Goal: Task Accomplishment & Management: Complete application form

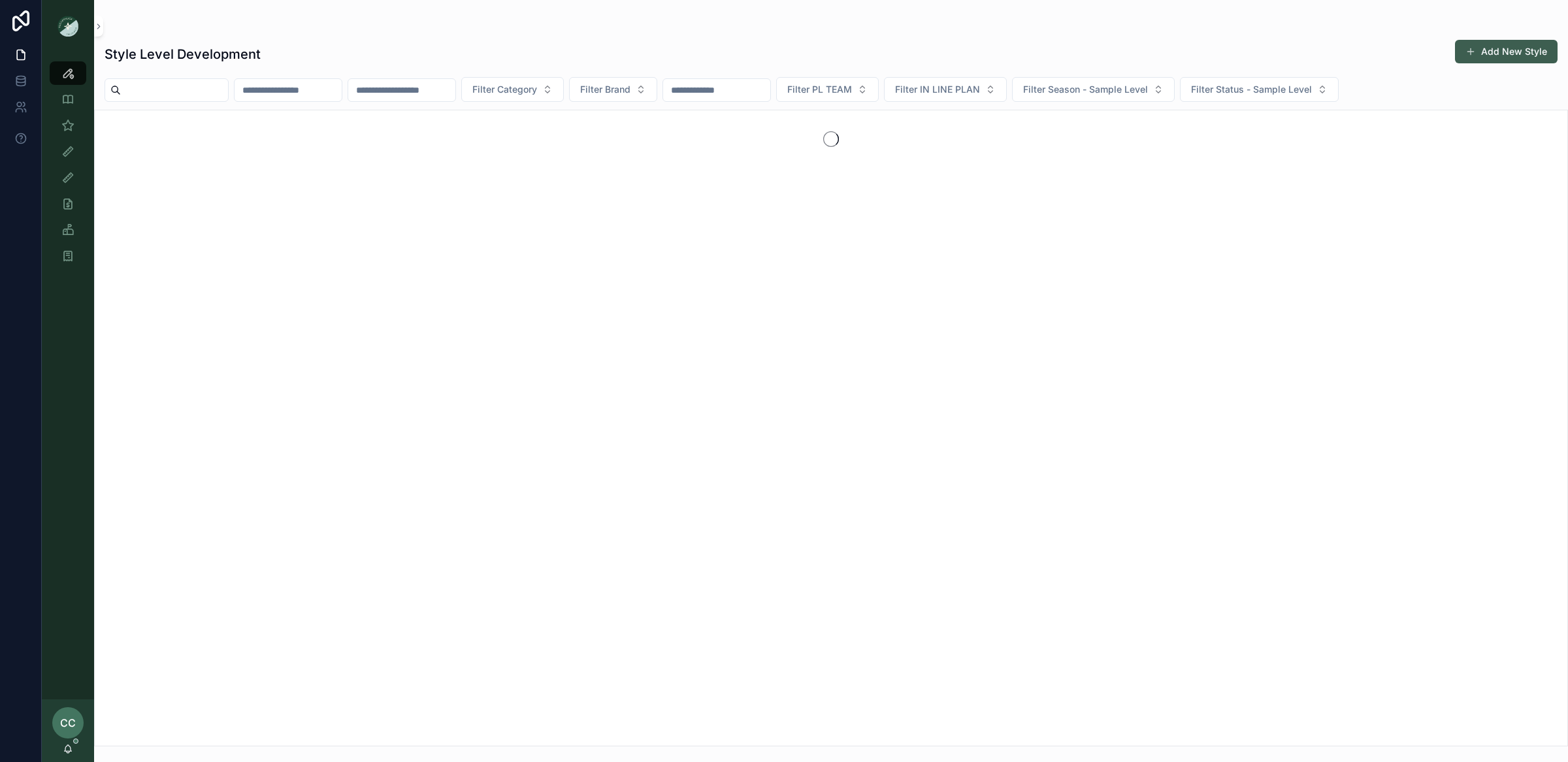
click at [1481, 52] on button "Add New Style" at bounding box center [1506, 52] width 102 height 23
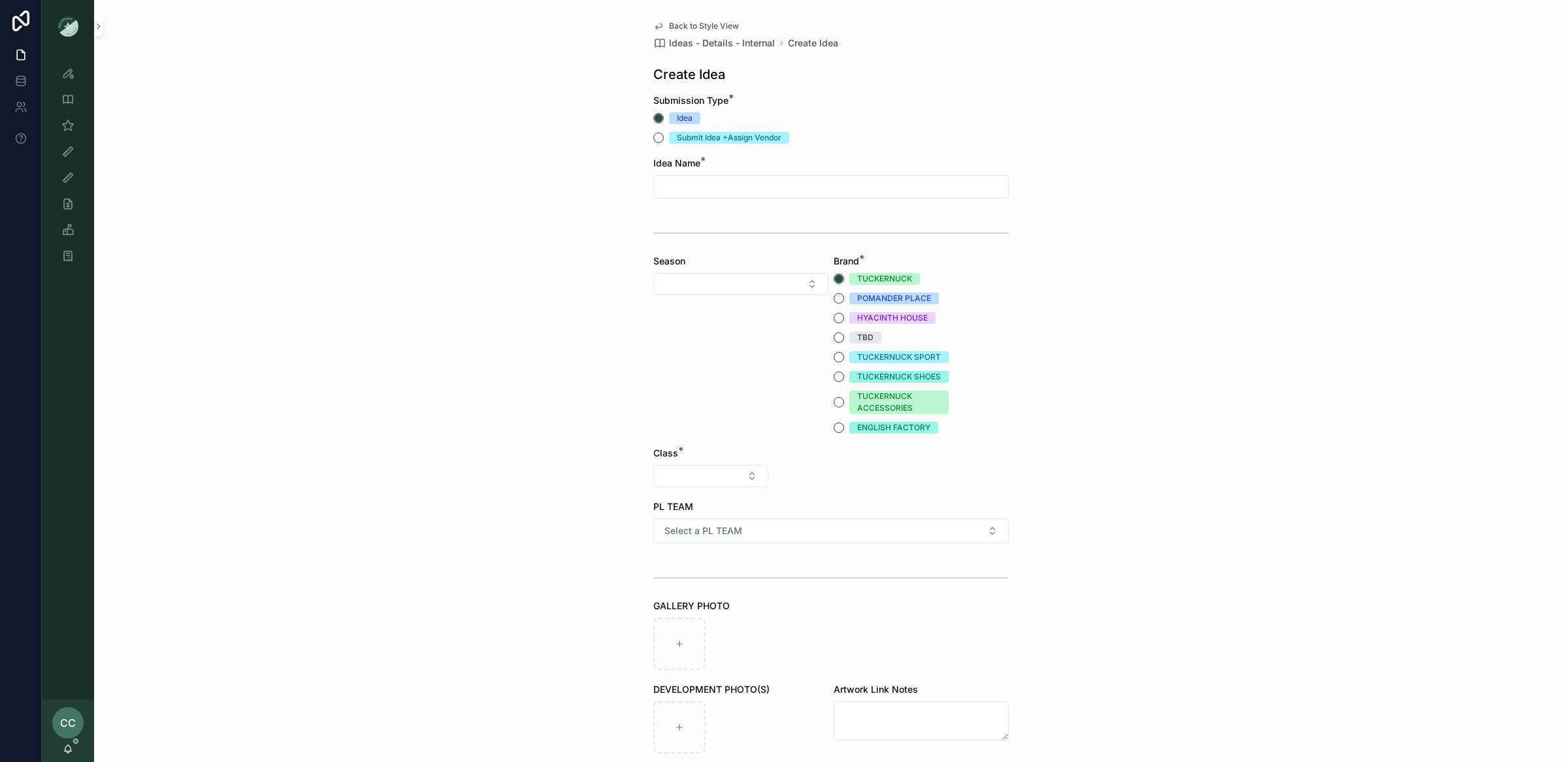
click at [737, 185] on input "scrollable content" at bounding box center [831, 186] width 354 height 18
click at [727, 139] on div "Submit Idea +Assign Vendor" at bounding box center [729, 138] width 104 height 12
click at [664, 139] on button "Submit Idea +Assign Vendor" at bounding box center [659, 138] width 11 height 11
click at [735, 191] on input "scrollable content" at bounding box center [831, 186] width 354 height 18
type input "**********"
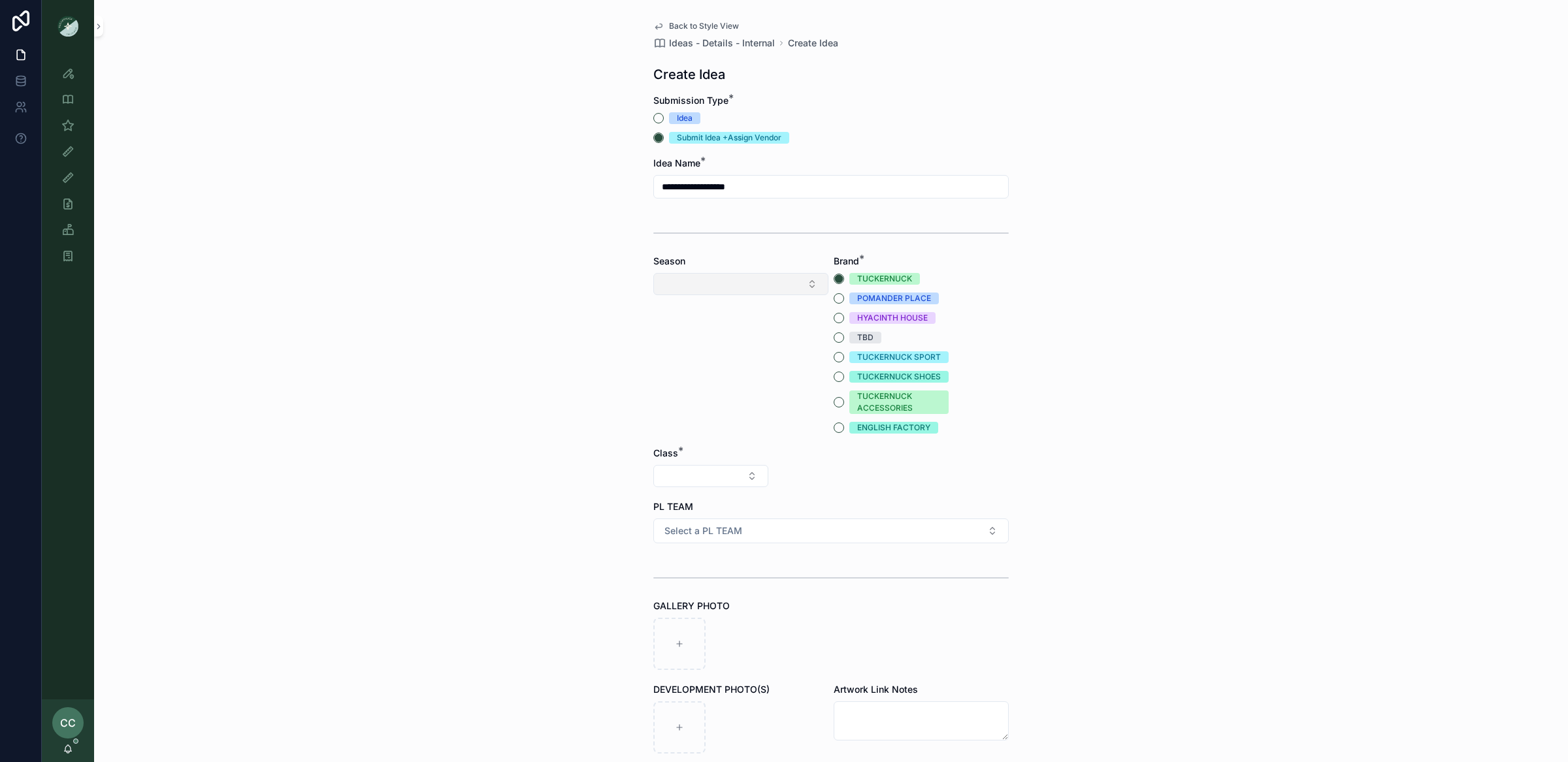
click at [753, 292] on button "Select Button" at bounding box center [741, 284] width 175 height 22
type input "****"
click at [768, 339] on div "SS26" at bounding box center [741, 335] width 169 height 21
click at [785, 425] on div "Season SS26" at bounding box center [741, 344] width 175 height 179
click at [758, 482] on button "Select Button" at bounding box center [711, 476] width 115 height 22
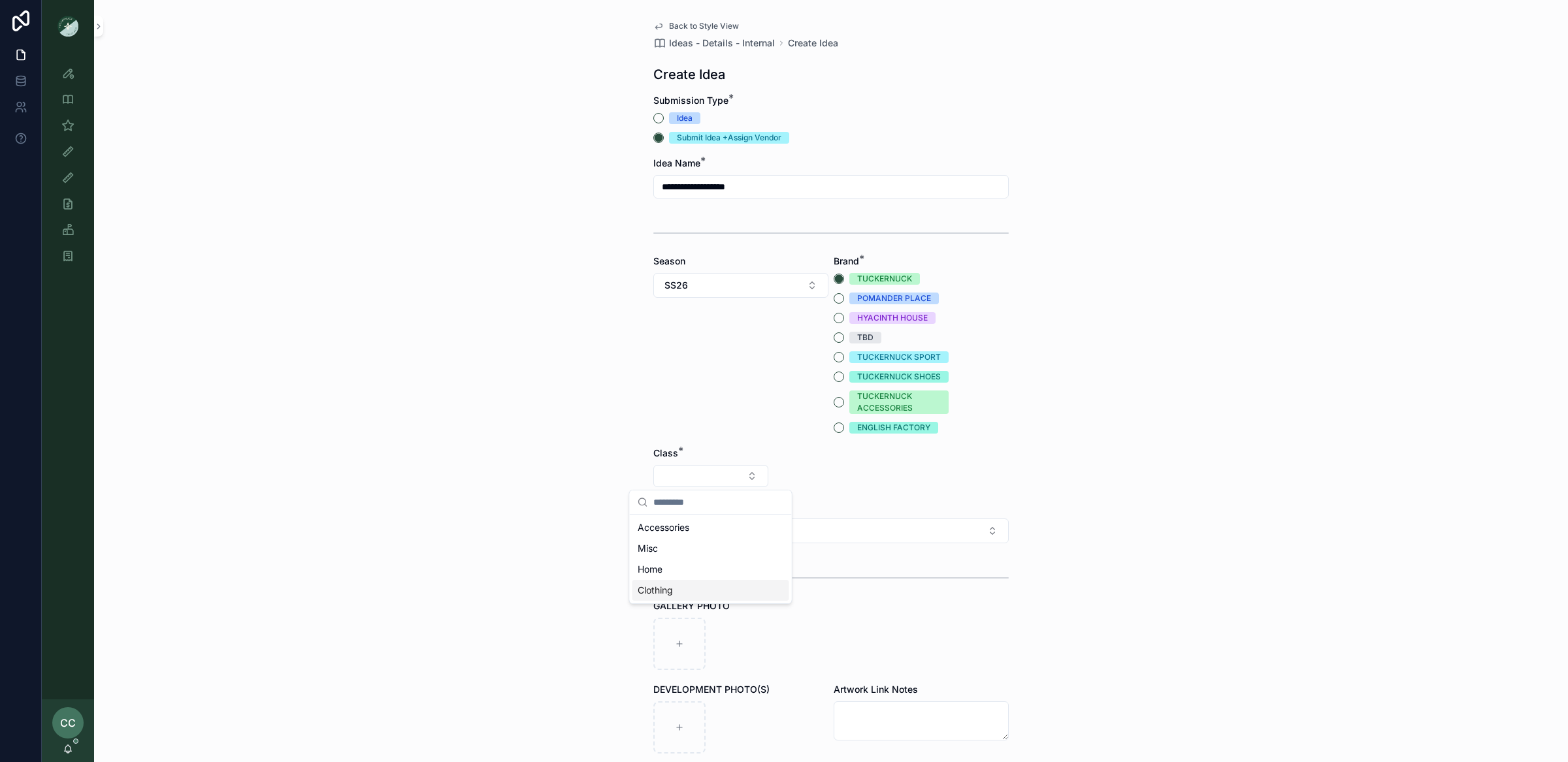
click at [739, 593] on div "Clothing" at bounding box center [711, 590] width 157 height 21
click at [764, 525] on button "Select a PL TEAM" at bounding box center [831, 533] width 355 height 25
click at [766, 574] on div "DC NYC PHILLY" at bounding box center [831, 605] width 354 height 64
click at [816, 440] on form "**********" at bounding box center [831, 571] width 355 height 955
click at [815, 476] on button "Select Button" at bounding box center [831, 476] width 115 height 22
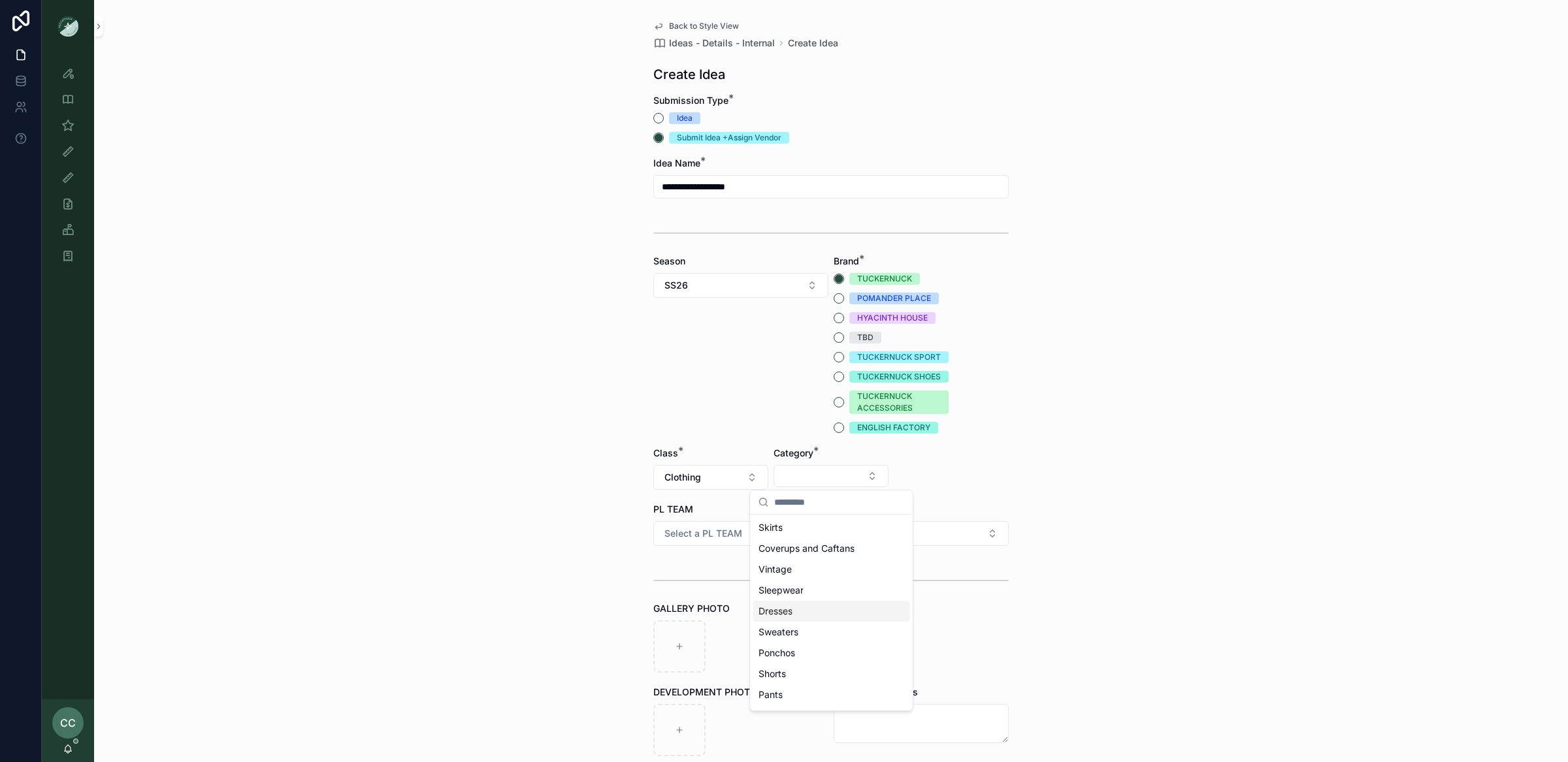
click at [849, 612] on div "Dresses" at bounding box center [831, 611] width 157 height 21
click at [975, 466] on button "Select Button" at bounding box center [951, 476] width 115 height 22
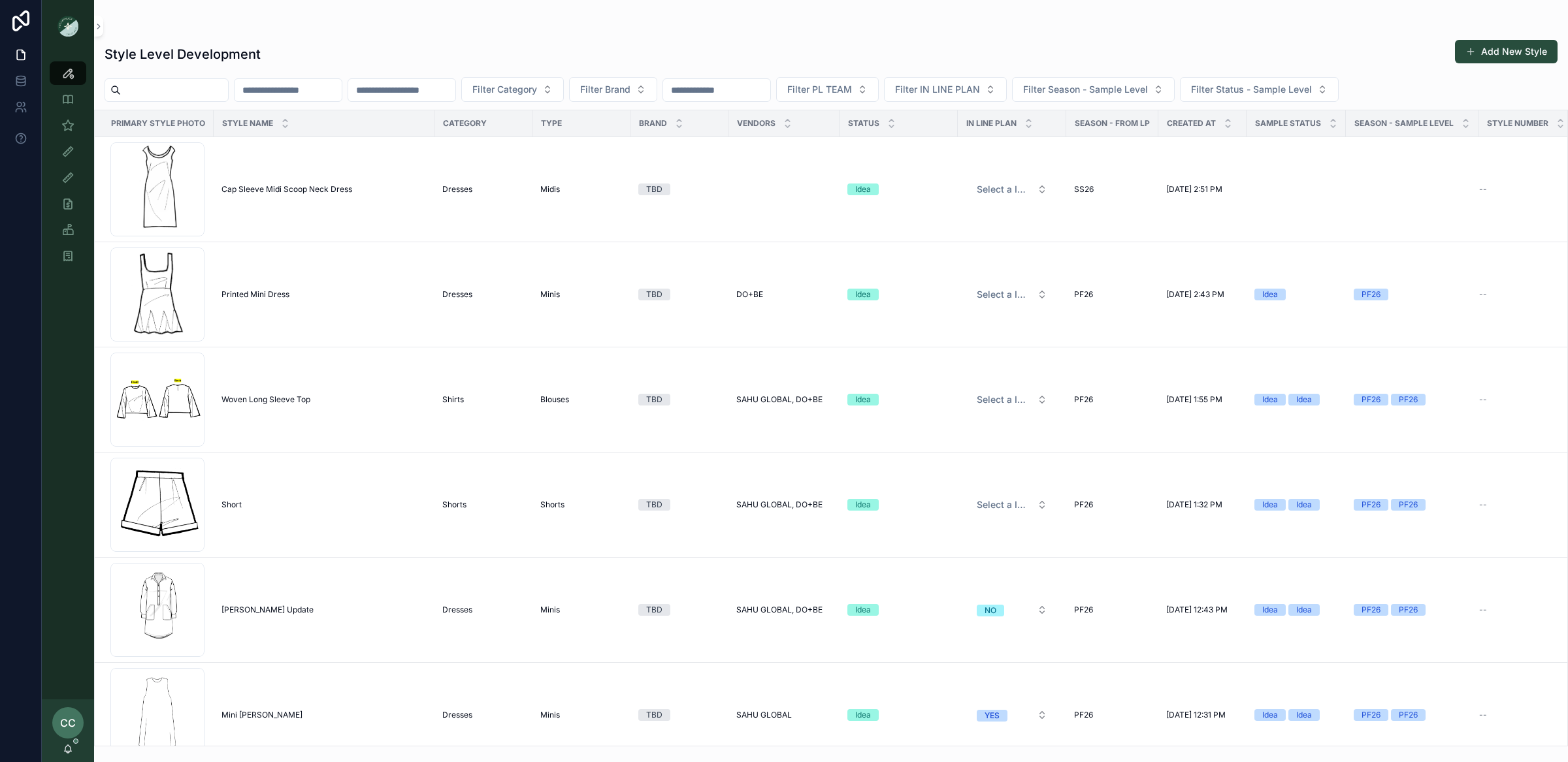
click at [192, 91] on input "scrollable content" at bounding box center [175, 90] width 107 height 18
type input "********"
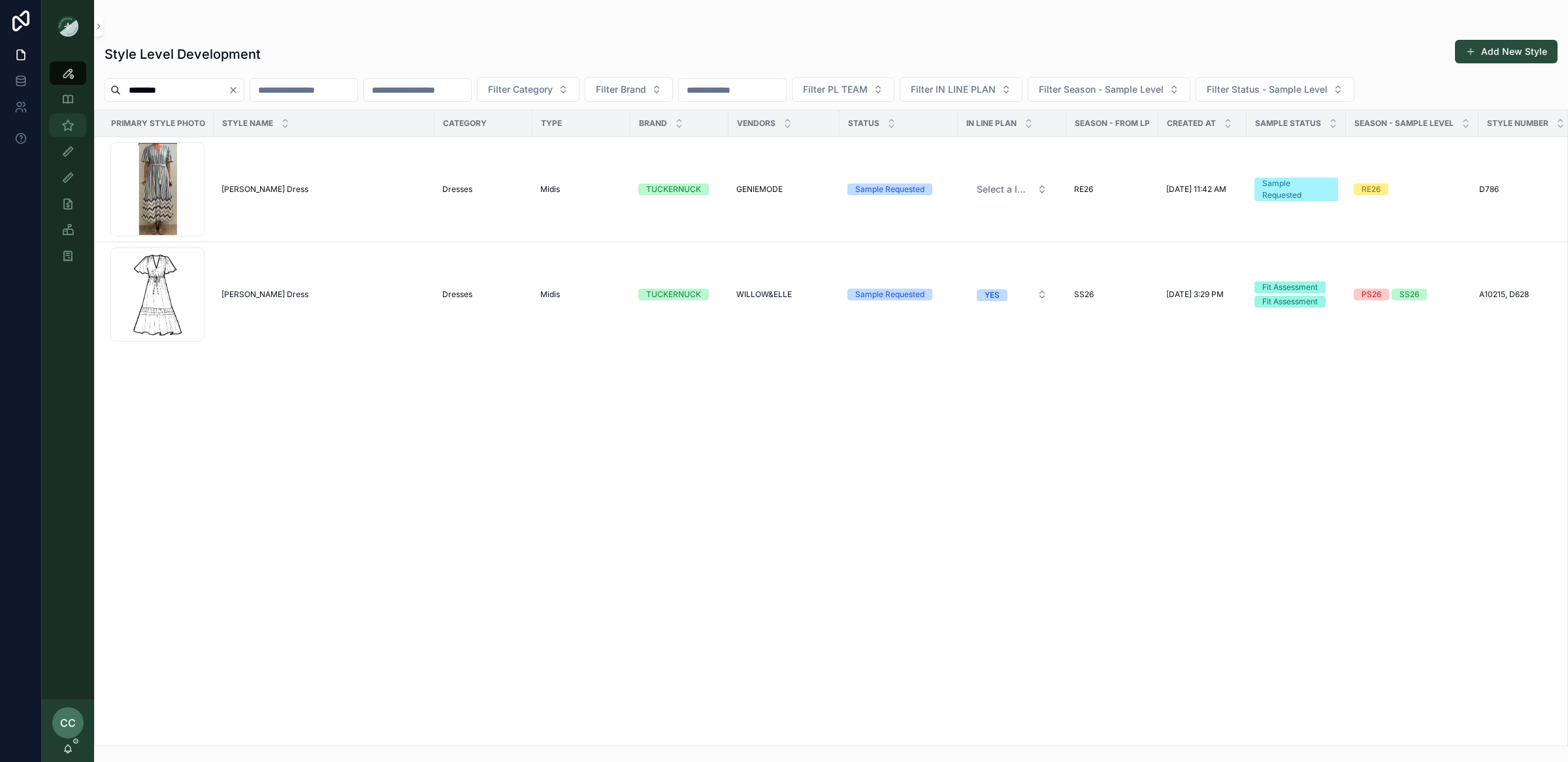
drag, startPoint x: 98, startPoint y: 124, endPoint x: 73, endPoint y: 124, distance: 25.0
click at [98, 124] on div "Primary Style Photo" at bounding box center [155, 123] width 118 height 21
click at [68, 124] on icon "scrollable content" at bounding box center [68, 126] width 13 height 13
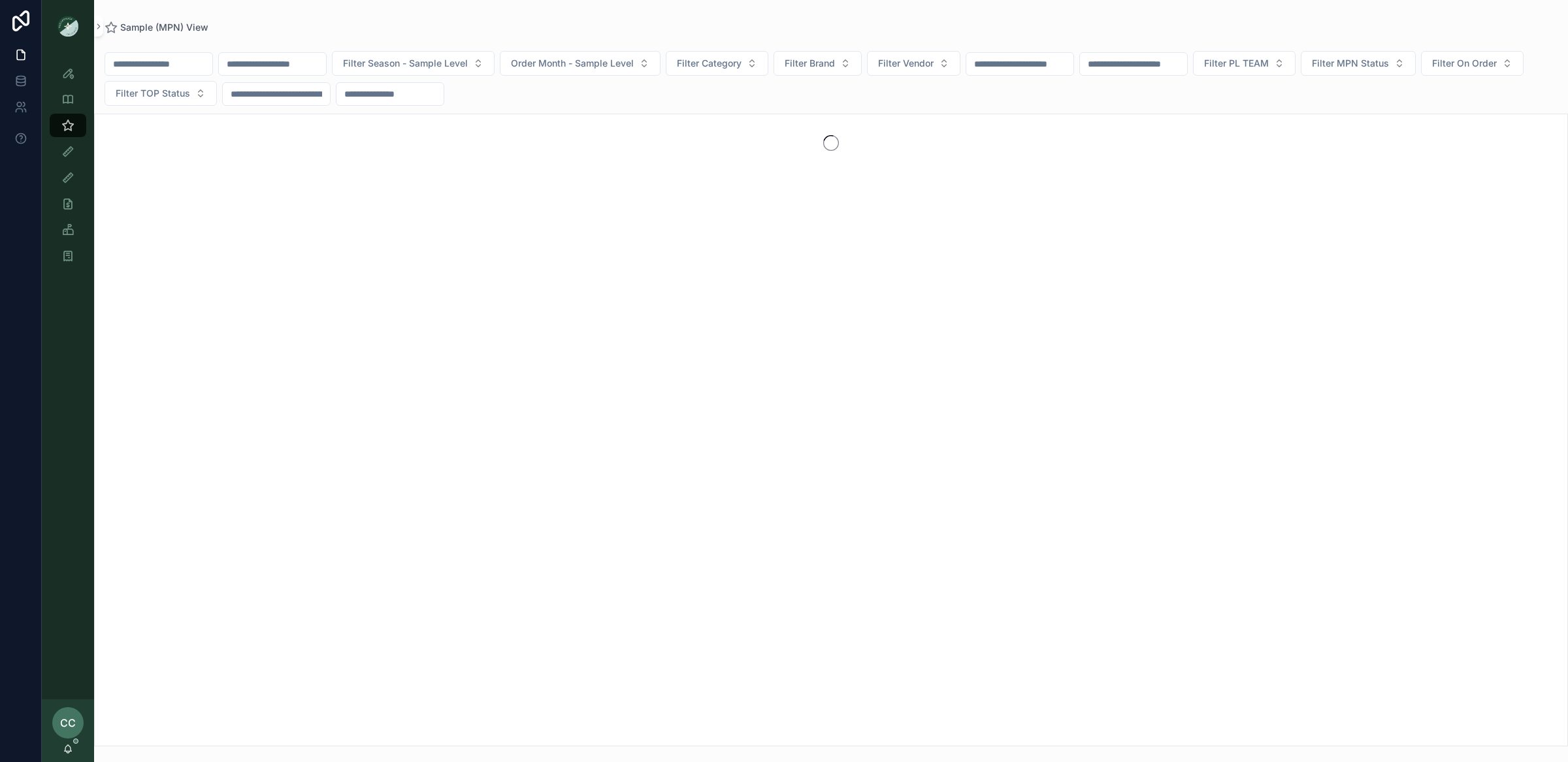
click at [166, 63] on input "scrollable content" at bounding box center [159, 64] width 107 height 18
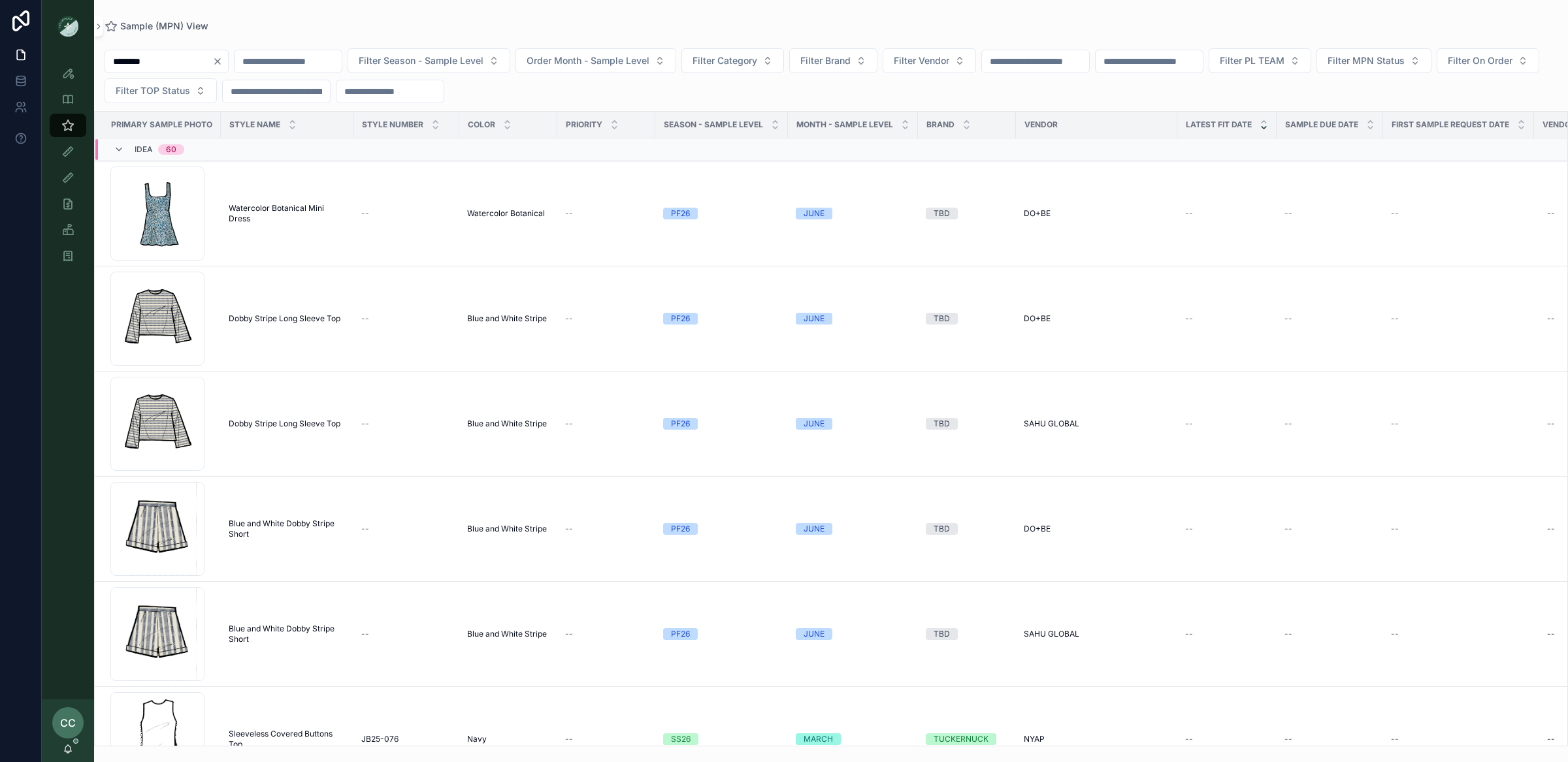
type input "********"
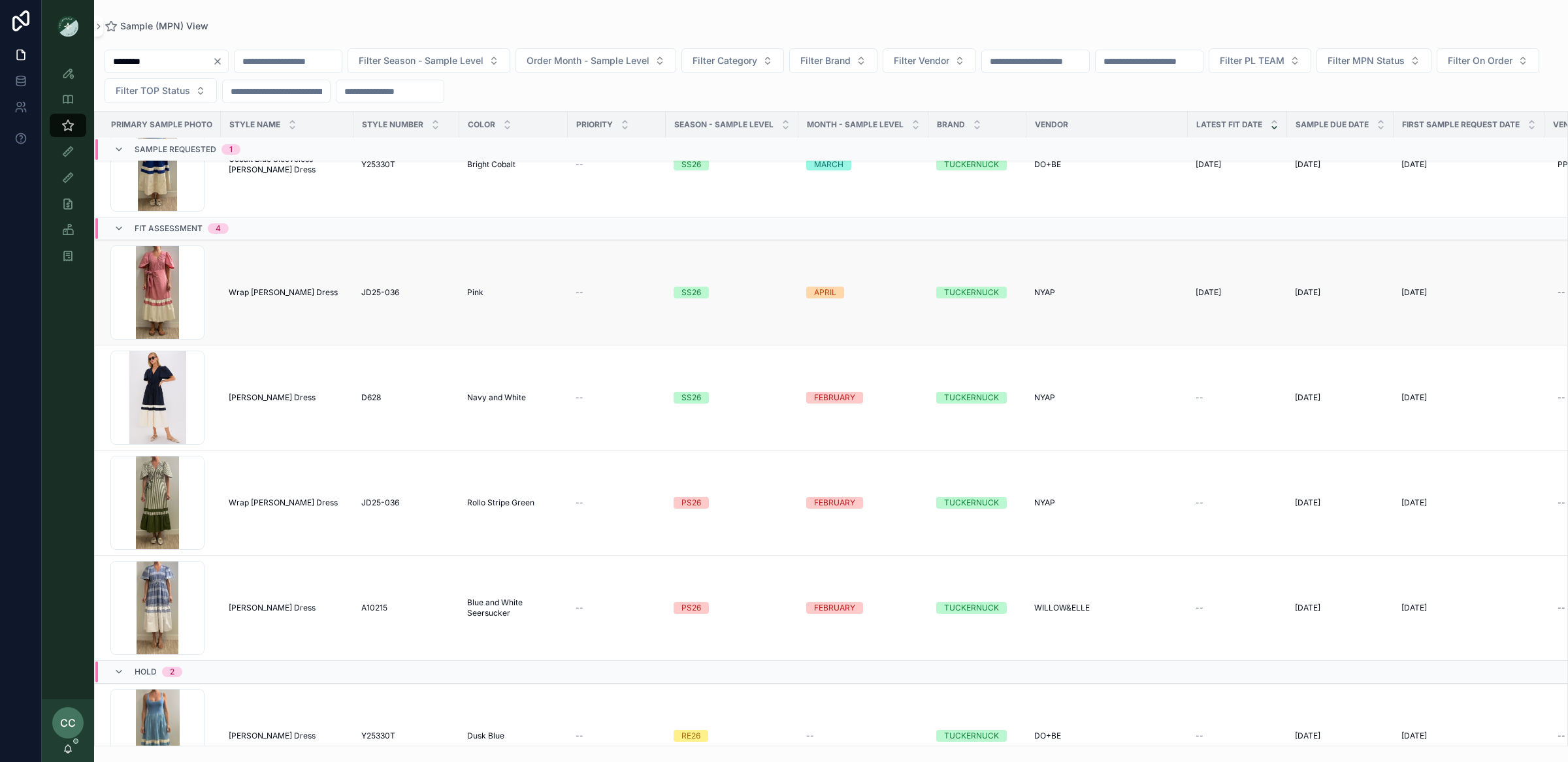
scroll to position [79, 0]
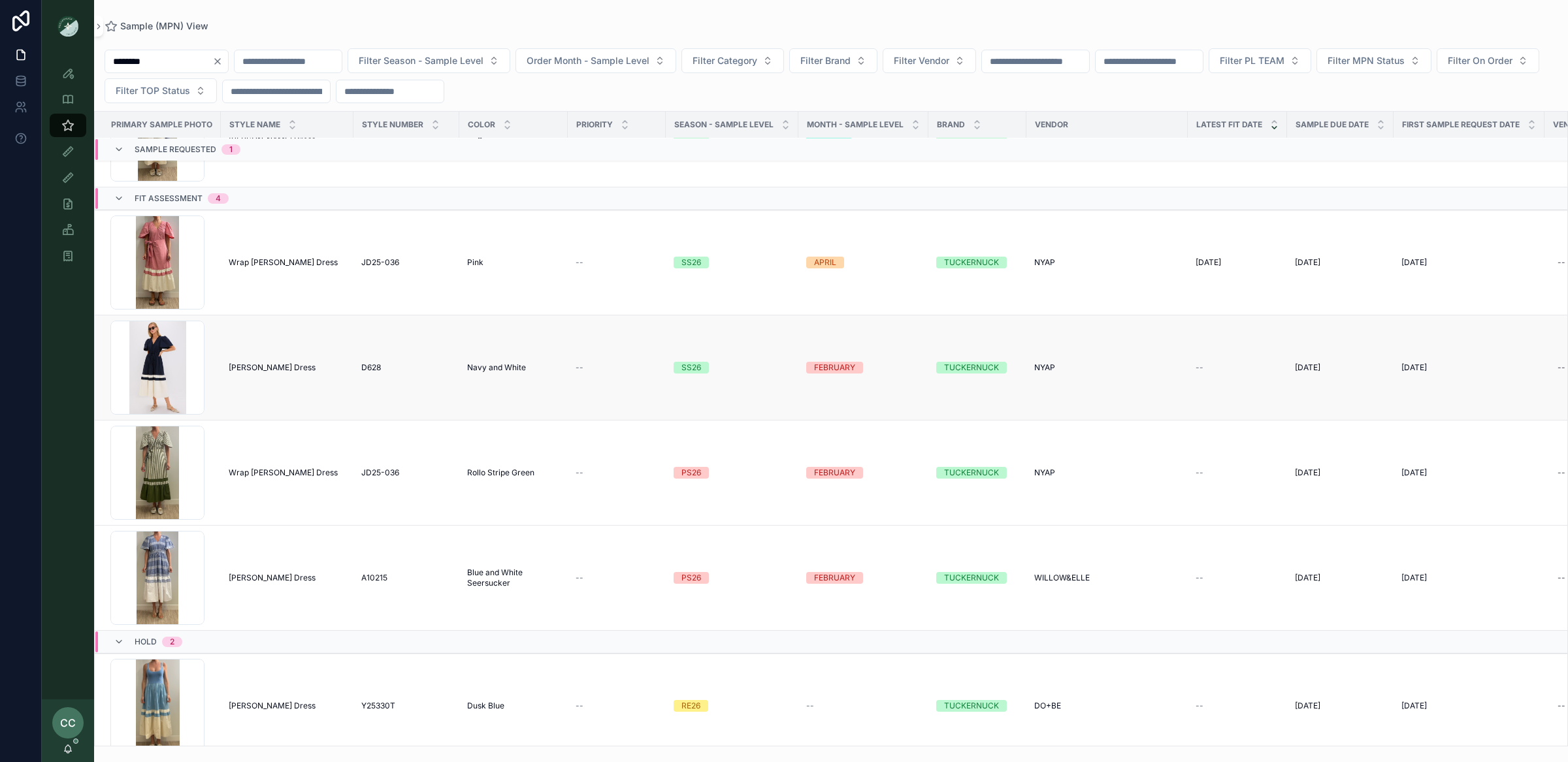
click at [235, 366] on span "[PERSON_NAME] Dress" at bounding box center [272, 368] width 87 height 11
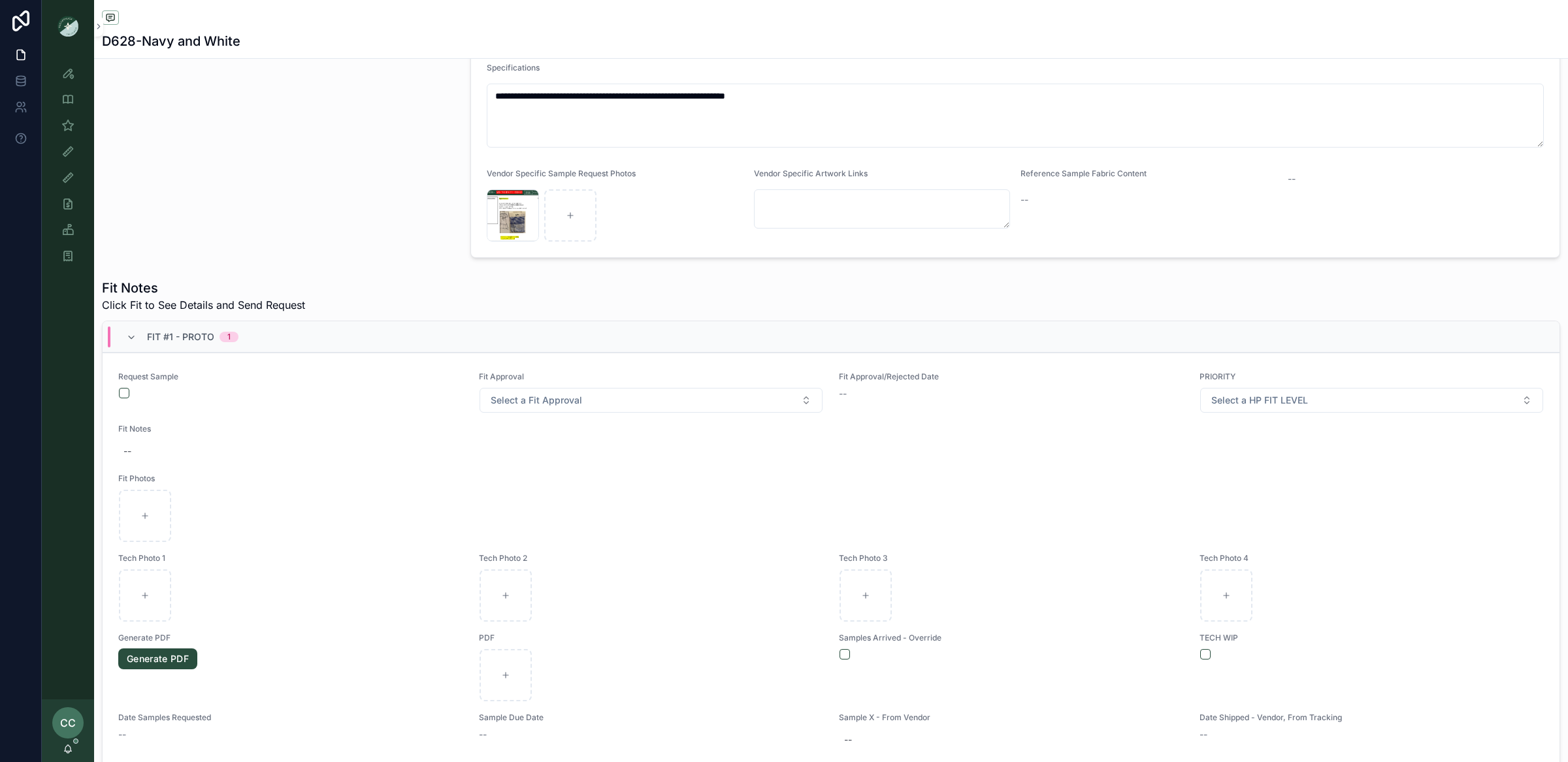
scroll to position [351, 0]
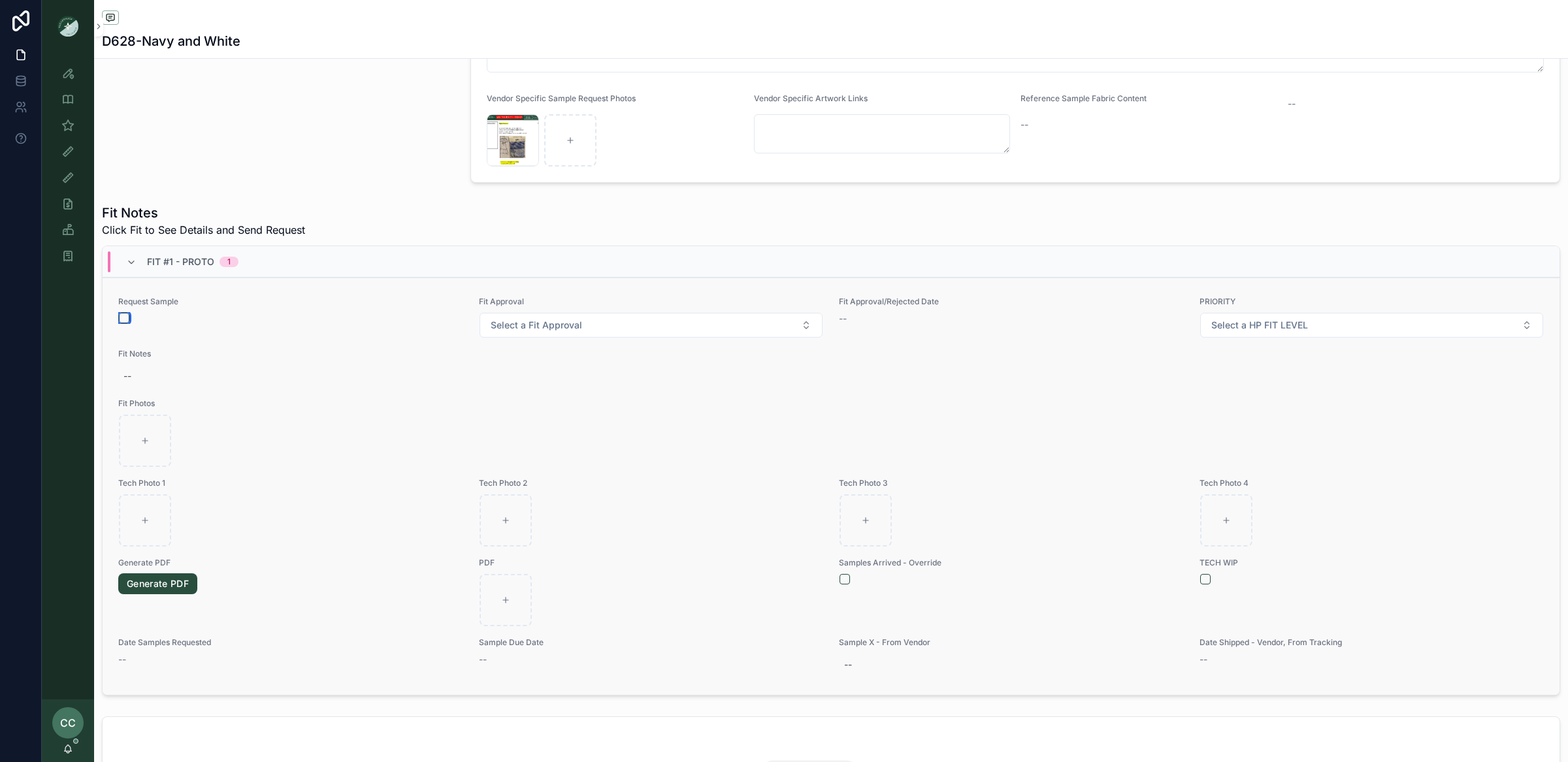
click at [128, 318] on button "scrollable content" at bounding box center [124, 318] width 11 height 11
click at [845, 581] on button "scrollable content" at bounding box center [845, 579] width 11 height 11
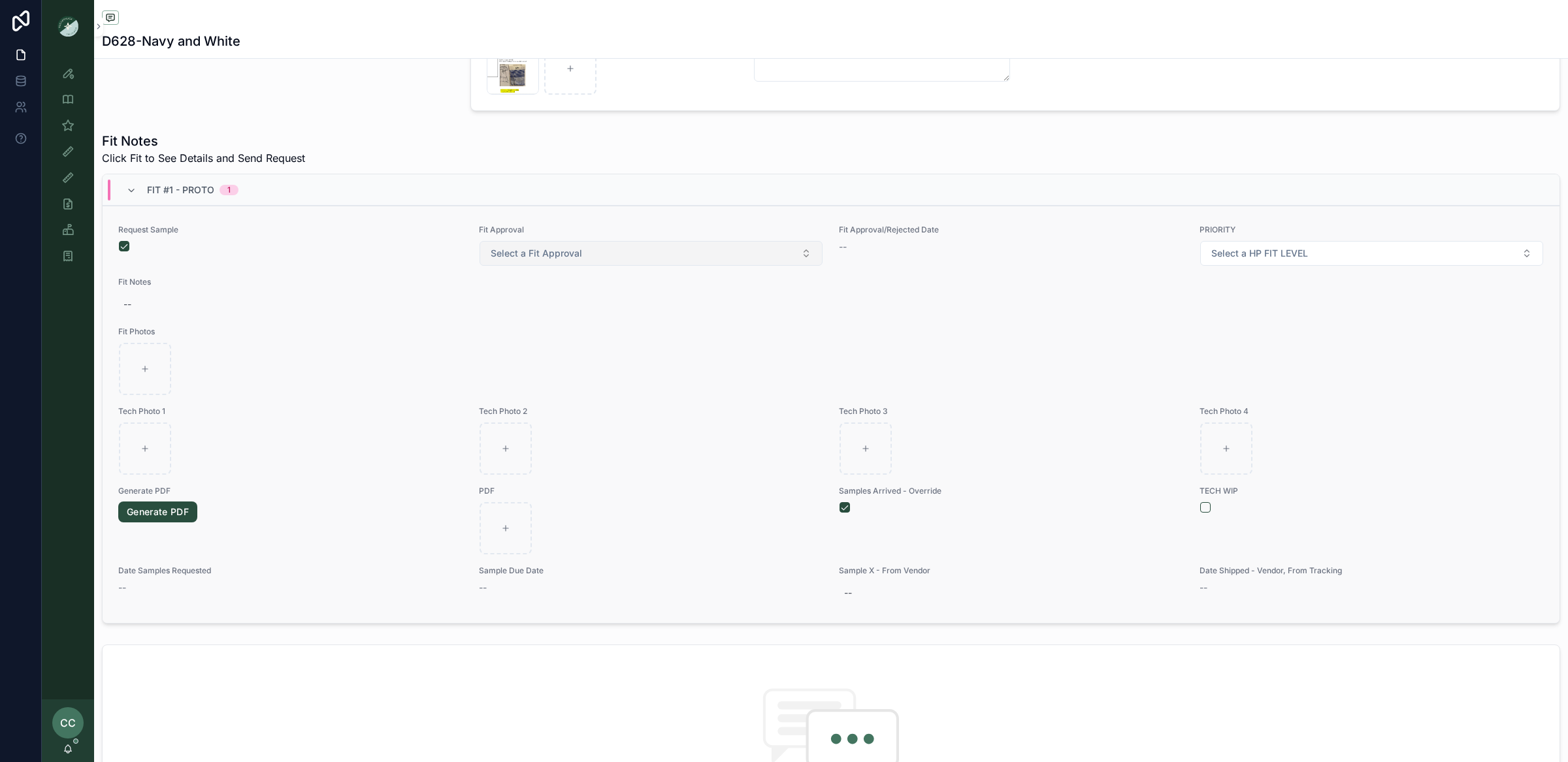
click at [740, 258] on button "Select a Fit Approval" at bounding box center [650, 253] width 343 height 25
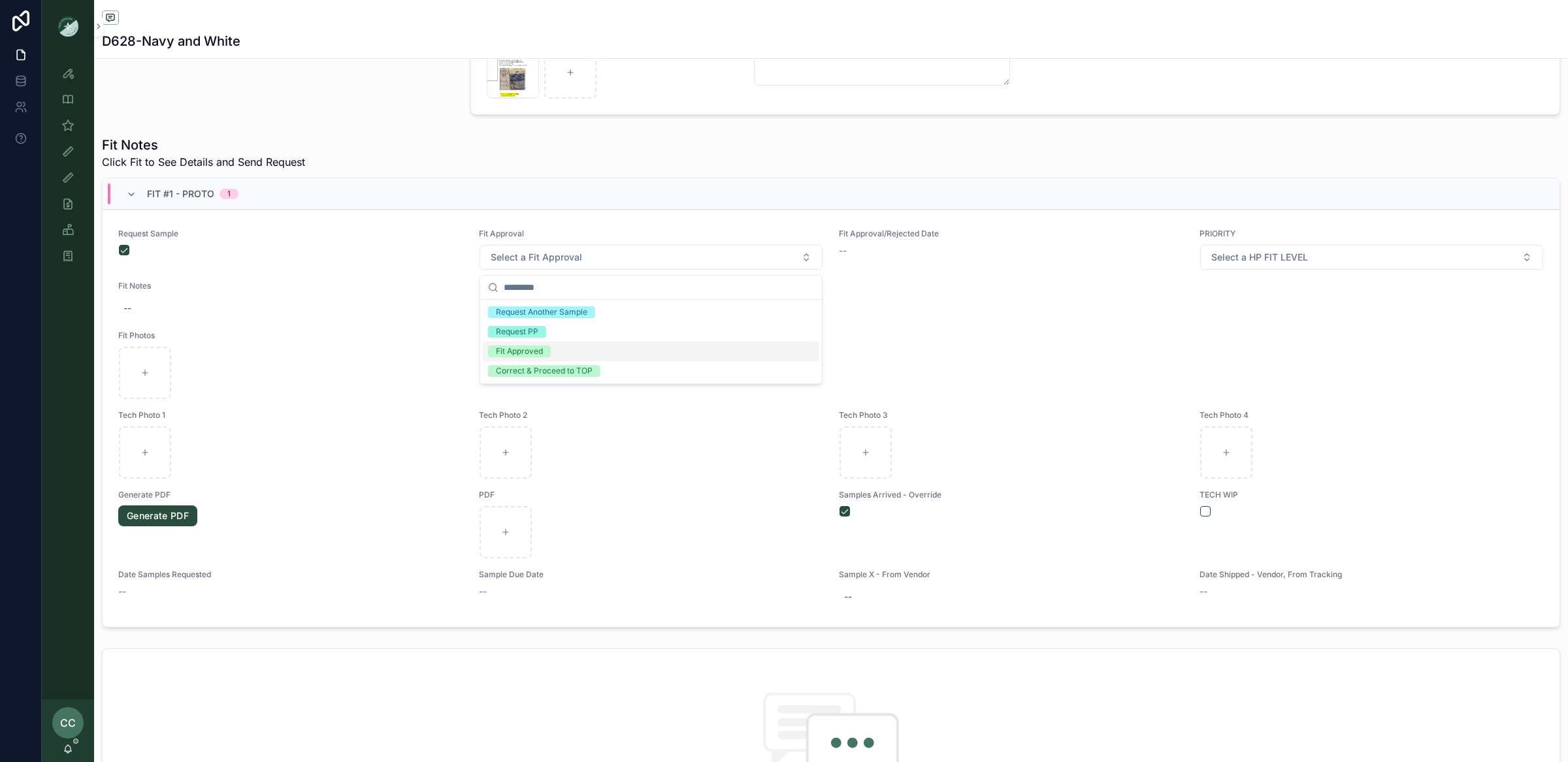
click at [681, 351] on div "Fit Approved" at bounding box center [650, 351] width 337 height 19
click at [975, 340] on span "Fit Photos" at bounding box center [831, 336] width 1425 height 11
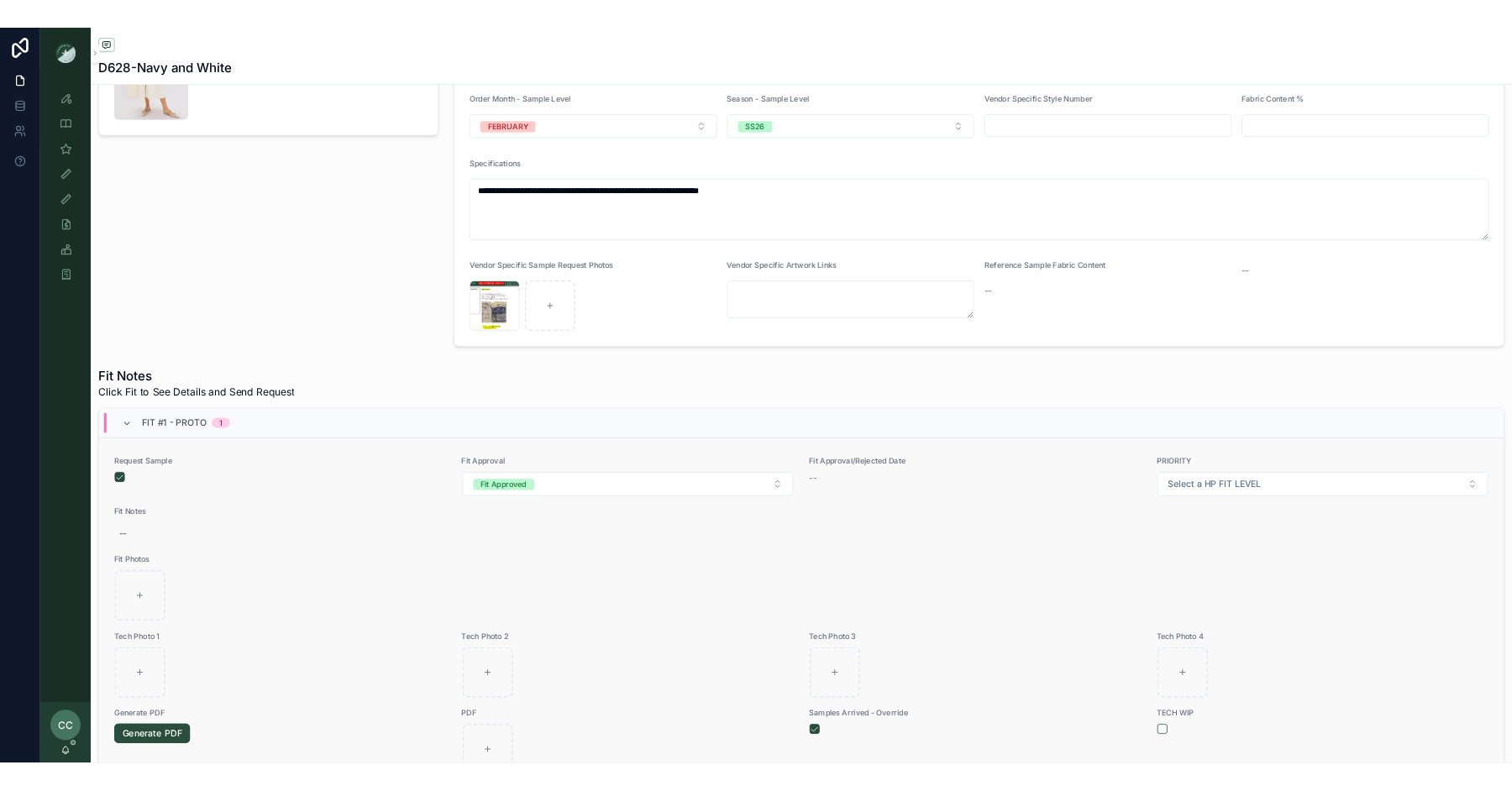
scroll to position [0, 0]
